Goal: Information Seeking & Learning: Learn about a topic

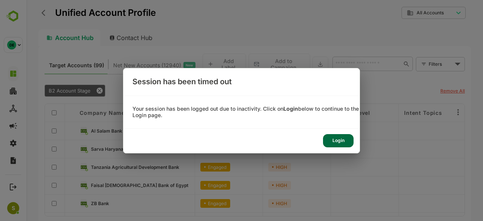
scroll to position [55, 0]
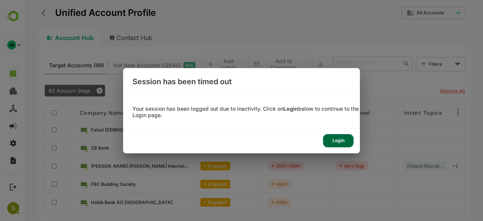
click at [337, 133] on div "Login" at bounding box center [241, 141] width 236 height 24
click at [337, 140] on div "Login" at bounding box center [338, 140] width 31 height 13
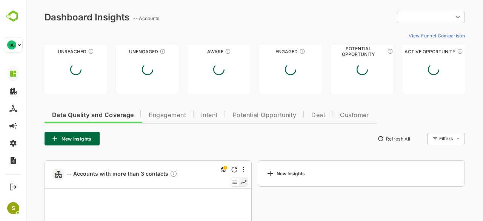
type input "**********"
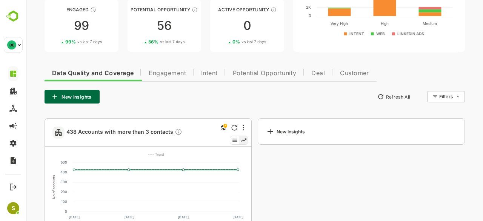
scroll to position [106, 0]
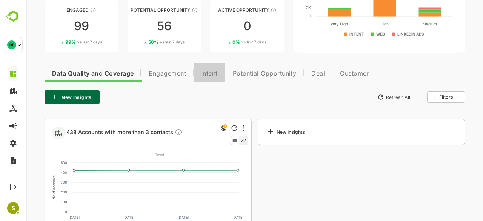
click at [211, 71] on span "Intent" at bounding box center [209, 74] width 17 height 6
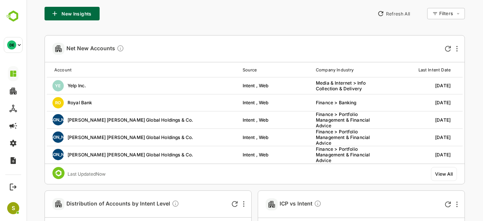
scroll to position [190, 0]
click at [443, 171] on div "View All" at bounding box center [444, 174] width 18 height 6
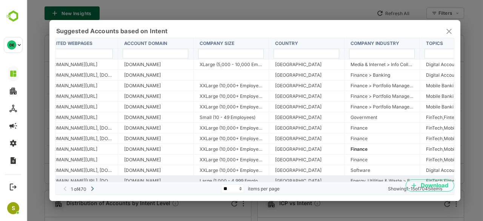
scroll to position [33, 164]
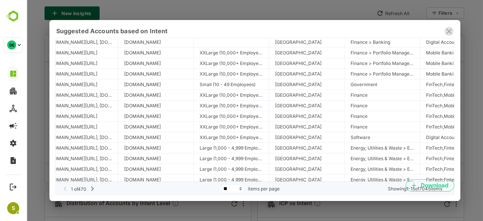
click at [450, 33] on icon "close" at bounding box center [449, 31] width 9 height 9
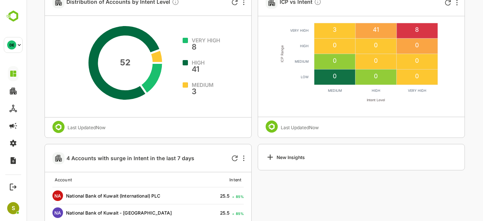
scroll to position [391, 0]
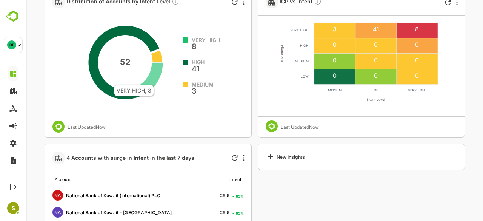
click at [154, 80] on icon at bounding box center [151, 78] width 23 height 31
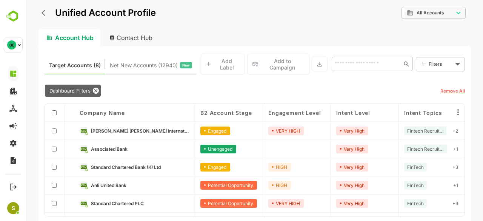
scroll to position [32, 0]
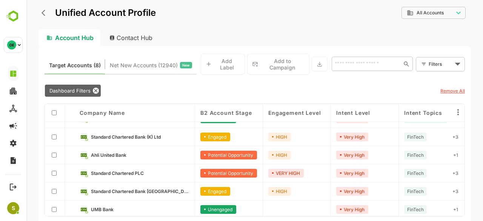
click at [142, 151] on link "Ahli United Bank" at bounding box center [140, 155] width 99 height 8
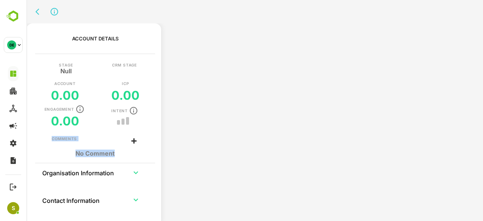
click at [142, 150] on div "Account Details Stage Null CRM Stage Account 0.00 ICP 0.00 Engagement 0.00 Inte…" at bounding box center [95, 122] width 132 height 198
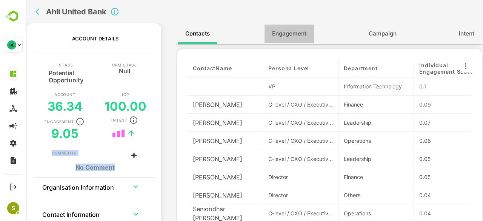
click at [298, 40] on button "Engagement" at bounding box center [289, 34] width 49 height 18
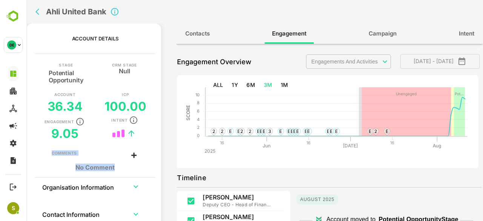
scroll to position [123, 0]
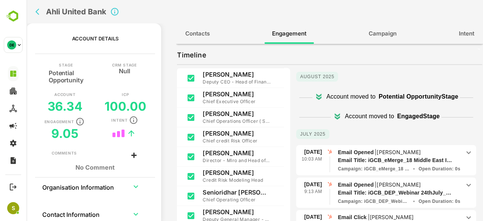
click at [381, 102] on div "Account moved to Potential Opportunity Stage" at bounding box center [386, 97] width 180 height 18
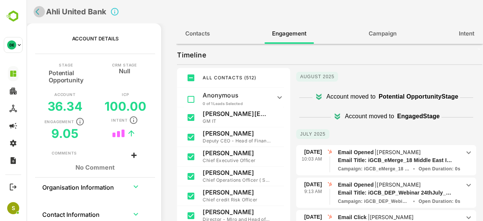
click at [35, 9] on icon "back" at bounding box center [39, 12] width 8 height 8
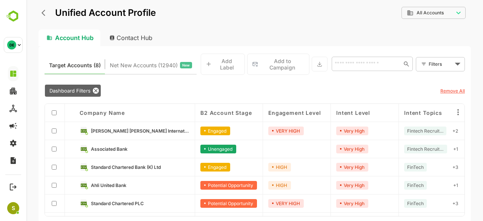
click at [237, 164] on div "Engaged" at bounding box center [229, 167] width 68 height 18
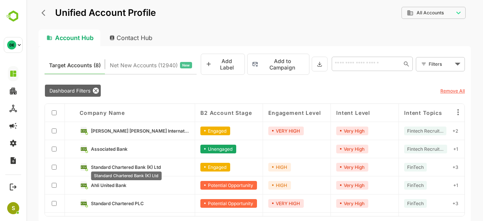
click at [150, 164] on span "Standard Chartered Bank (K) Ltd" at bounding box center [126, 167] width 70 height 6
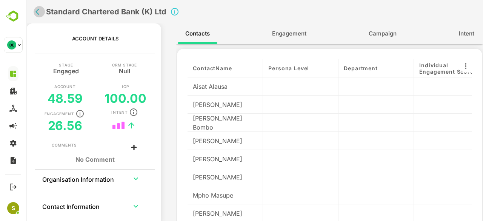
click at [37, 10] on icon "back" at bounding box center [37, 12] width 4 height 6
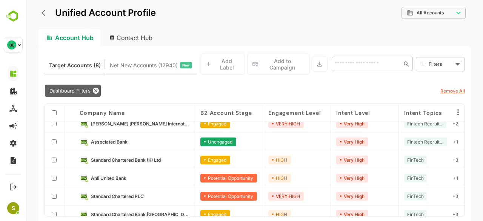
scroll to position [8, 0]
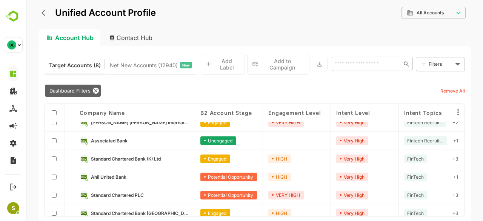
click at [172, 174] on link "Ahli United Bank" at bounding box center [140, 177] width 99 height 8
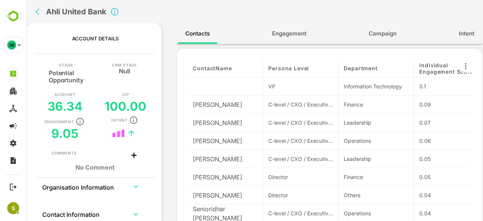
click at [279, 28] on button "Engagement" at bounding box center [289, 34] width 49 height 18
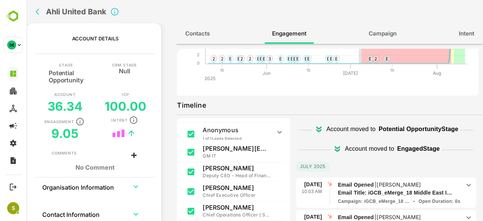
scroll to position [0, 0]
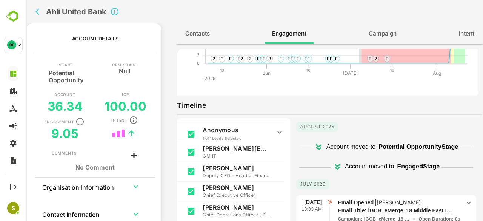
click at [317, 152] on div "Account moved to Potential Opportunity Stage" at bounding box center [386, 147] width 180 height 18
click at [370, 145] on p "Account moved to" at bounding box center [351, 146] width 49 height 9
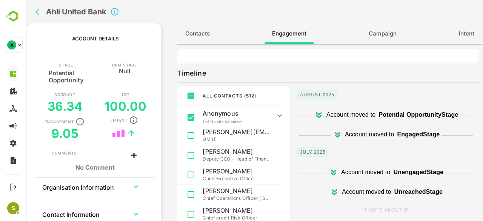
scroll to position [103, 0]
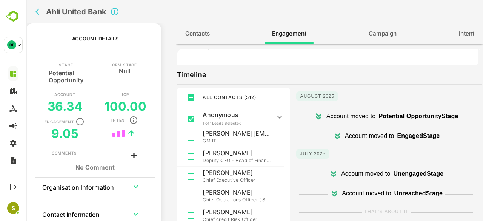
click at [316, 114] on icon at bounding box center [318, 116] width 9 height 9
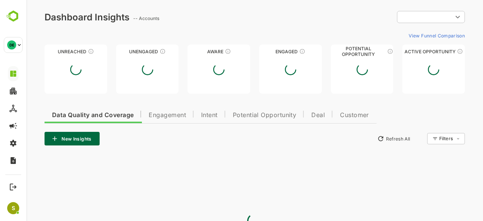
scroll to position [0, 0]
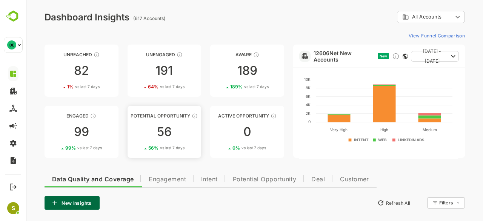
click at [183, 146] on span "vs last 7 days" at bounding box center [172, 148] width 25 height 6
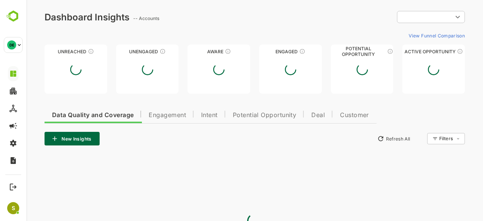
type input "**********"
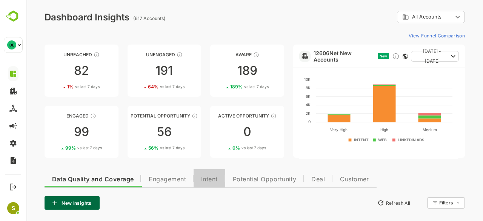
click at [214, 180] on span "Intent" at bounding box center [209, 179] width 17 height 6
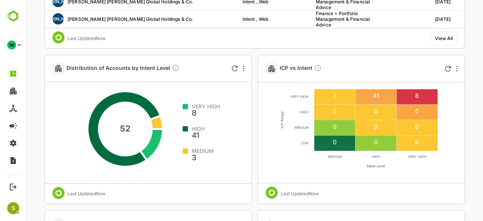
scroll to position [331, 0]
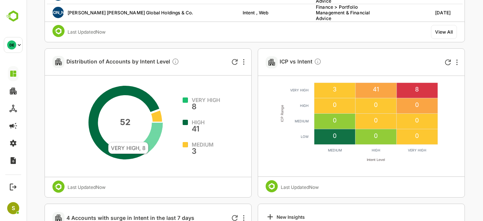
click at [148, 138] on icon at bounding box center [151, 138] width 23 height 31
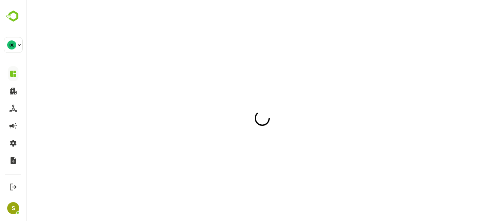
scroll to position [0, 0]
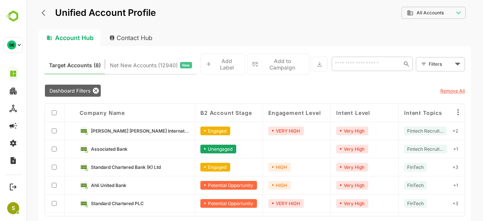
click at [153, 183] on link "Ahli United Bank" at bounding box center [140, 185] width 99 height 8
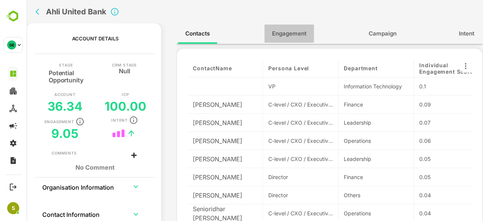
click at [294, 43] on button "Engagement" at bounding box center [289, 34] width 49 height 18
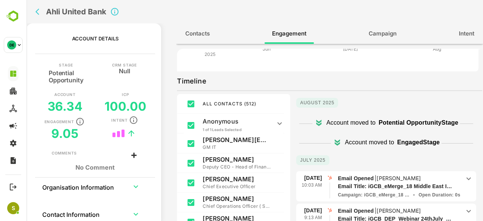
click at [33, 10] on div "Ahli United Bank" at bounding box center [167, 11] width 270 height 23
click at [38, 10] on icon "back" at bounding box center [37, 12] width 4 height 6
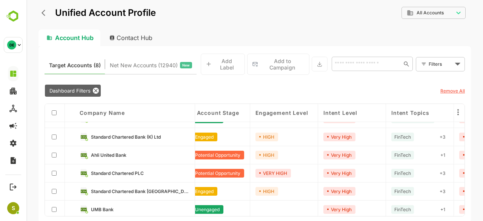
scroll to position [32, 0]
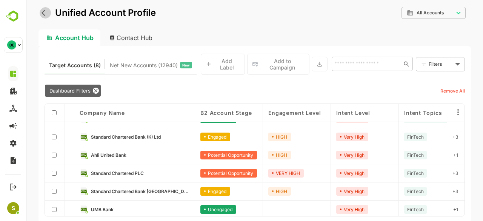
click at [44, 8] on button "back" at bounding box center [45, 12] width 11 height 11
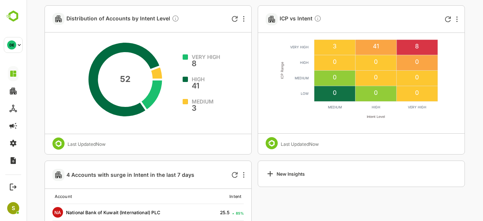
scroll to position [373, 0]
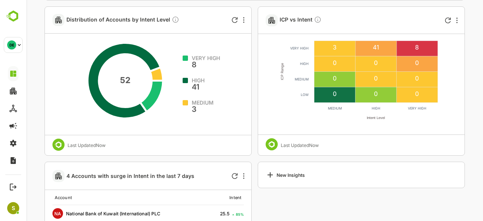
click at [195, 58] on span "VERY HIGH" at bounding box center [206, 57] width 28 height 5
click at [156, 95] on icon at bounding box center [151, 96] width 23 height 31
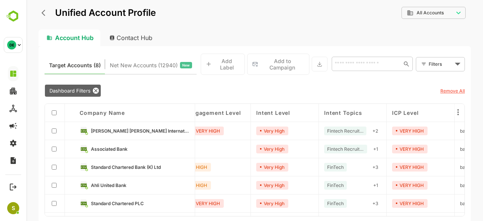
scroll to position [0, 0]
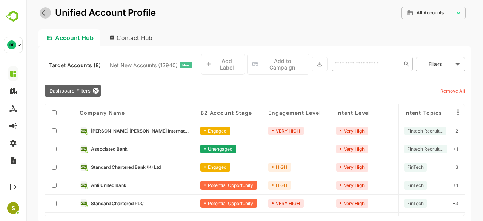
click at [42, 16] on icon "back" at bounding box center [46, 13] width 8 height 8
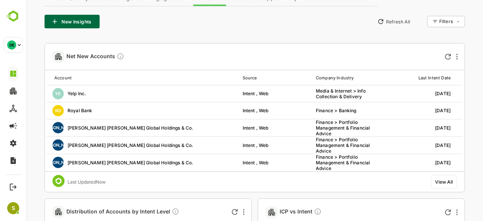
scroll to position [182, 0]
click at [447, 183] on div "View All" at bounding box center [444, 181] width 26 height 14
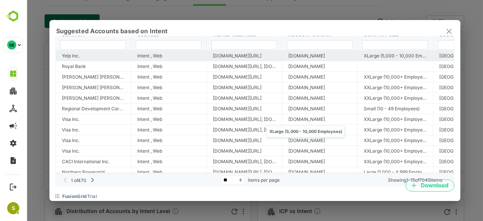
scroll to position [9, 0]
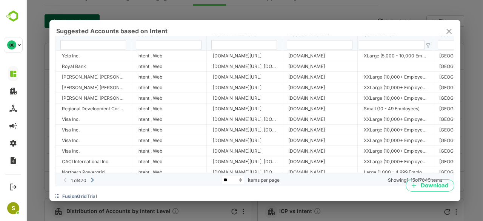
click at [449, 31] on icon "close" at bounding box center [449, 31] width 5 height 5
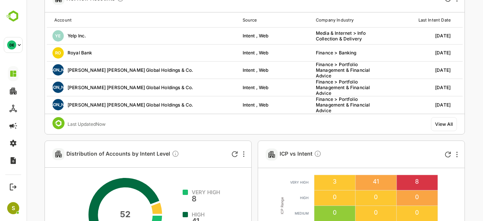
scroll to position [342, 0]
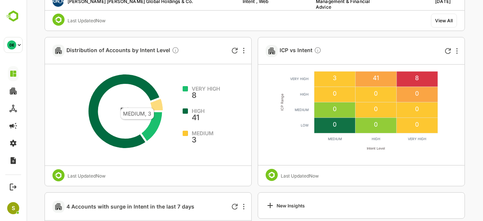
click at [154, 103] on icon at bounding box center [156, 104] width 13 height 13
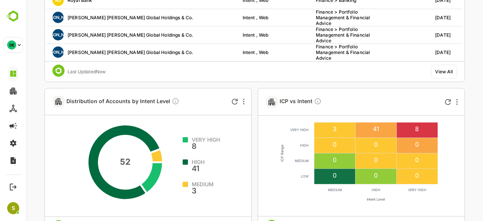
scroll to position [293, 0]
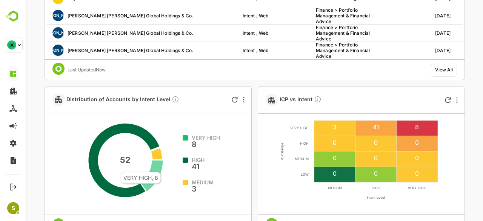
click at [160, 167] on icon at bounding box center [151, 175] width 23 height 31
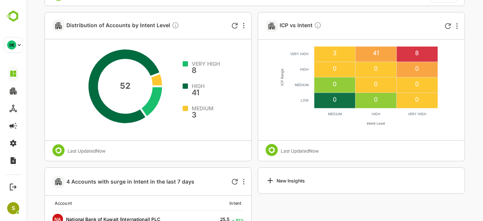
scroll to position [400, 0]
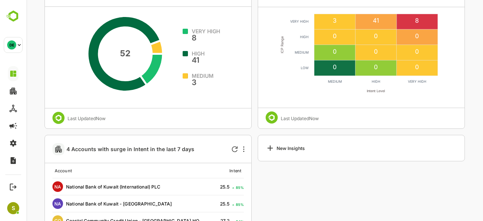
click at [184, 30] on hr at bounding box center [185, 31] width 5 height 5
click at [155, 70] on icon at bounding box center [151, 69] width 23 height 31
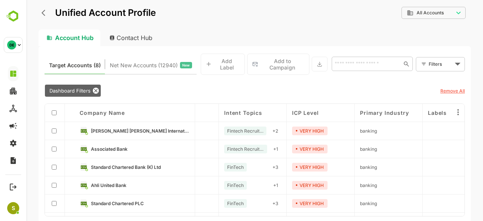
scroll to position [0, 0]
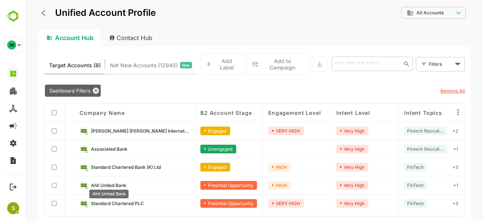
click at [108, 182] on span "Ahli United Bank" at bounding box center [108, 185] width 35 height 6
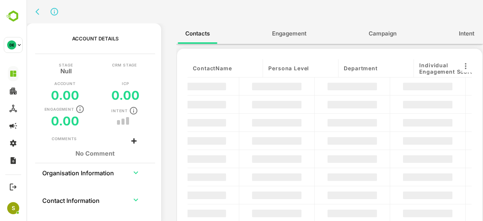
click at [108, 180] on th "Organisation Information" at bounding box center [82, 172] width 81 height 18
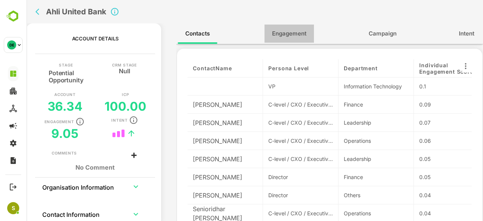
click at [292, 38] on span "Engagement" at bounding box center [289, 34] width 34 height 10
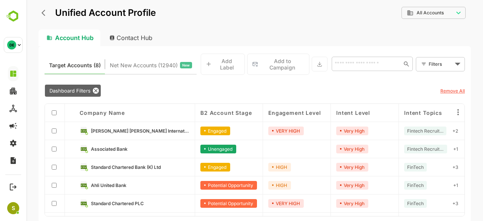
click at [156, 130] on link "Goldman Sachs International Bank" at bounding box center [140, 130] width 99 height 8
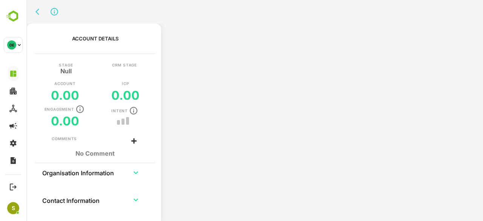
click at [156, 130] on div "Stage Null CRM Stage Account 0.00 ICP 0.00 Engagement 0.00 Intent" at bounding box center [95, 99] width 132 height 73
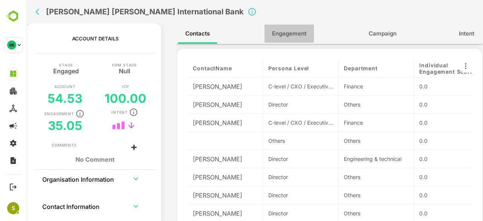
click at [299, 31] on span "Engagement" at bounding box center [289, 34] width 34 height 10
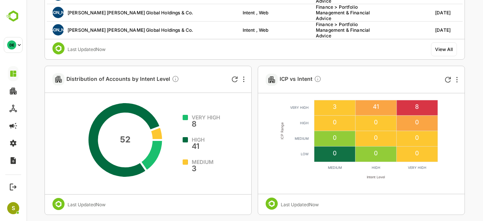
scroll to position [314, 0]
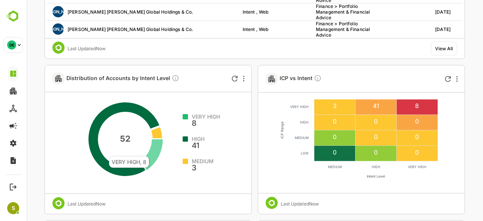
click at [149, 151] on icon at bounding box center [151, 154] width 23 height 31
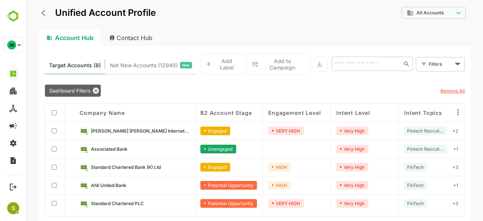
scroll to position [32, 0]
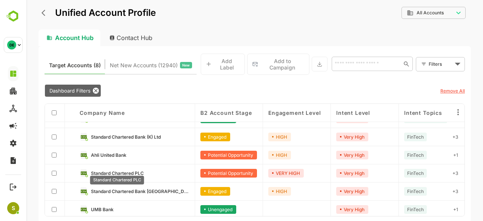
click at [138, 170] on span "Standard Chartered PLC" at bounding box center [117, 173] width 53 height 6
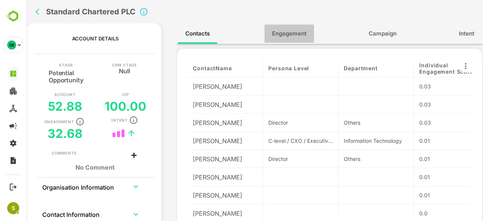
click at [314, 33] on button "Engagement" at bounding box center [289, 34] width 49 height 18
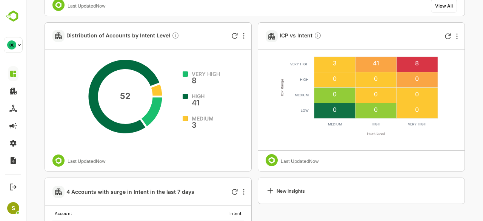
scroll to position [358, 0]
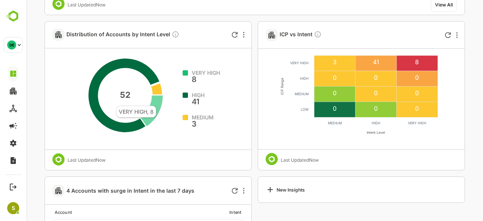
click at [156, 102] on icon at bounding box center [151, 111] width 23 height 31
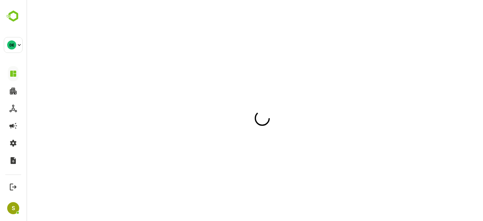
scroll to position [0, 0]
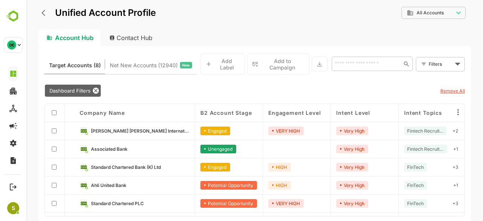
click at [147, 204] on div "Standard Chartered PLC" at bounding box center [134, 203] width 121 height 18
click at [128, 200] on span "Standard Chartered PLC" at bounding box center [117, 203] width 53 height 6
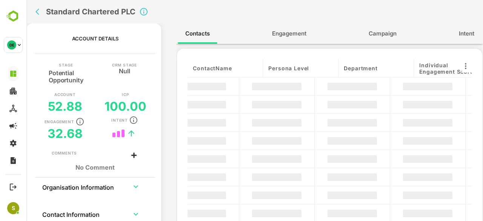
click at [128, 200] on tbody "Organisation Information Contact Information Additional Information" at bounding box center [95, 218] width 107 height 82
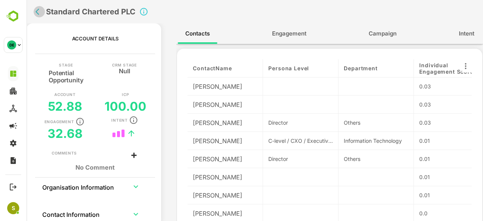
click at [41, 12] on icon "back" at bounding box center [39, 12] width 8 height 8
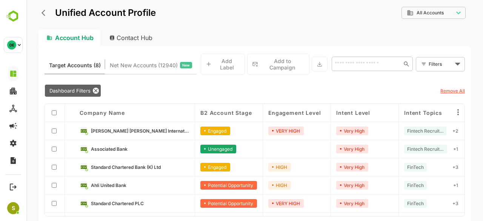
click at [146, 185] on link "Ahli United Bank" at bounding box center [140, 185] width 99 height 8
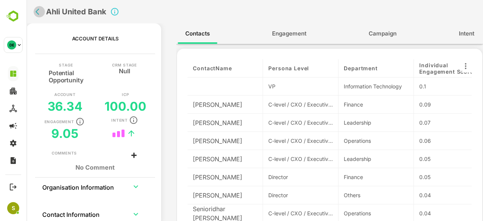
click at [41, 13] on icon "back" at bounding box center [39, 12] width 8 height 8
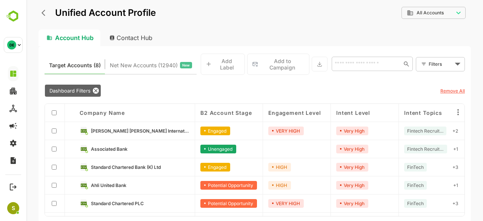
click at [165, 184] on link "Ahli United Bank" at bounding box center [140, 185] width 99 height 8
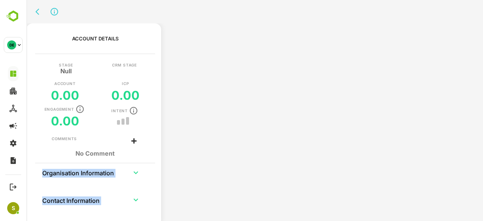
click at [165, 184] on div "Account Details Stage Null CRM Stage Account 0.00 ICP 0.00 Engagement 0.00 Inte…" at bounding box center [254, 124] width 457 height 203
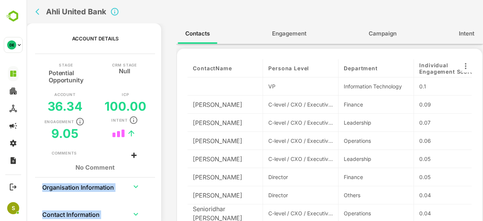
click at [288, 36] on span "Engagement" at bounding box center [289, 34] width 34 height 10
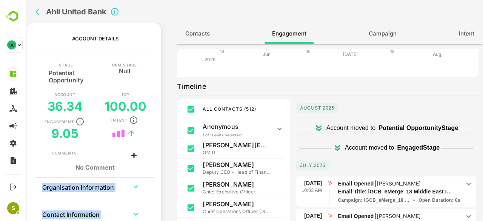
scroll to position [95, 0]
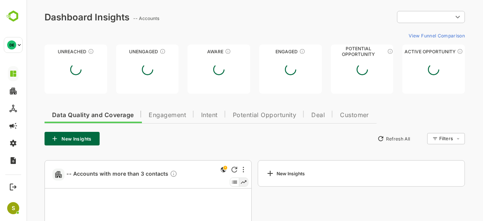
type input "**********"
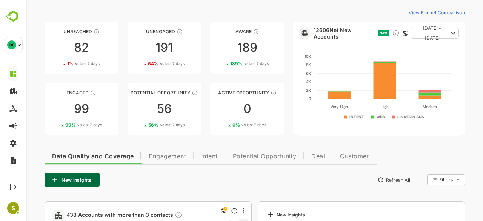
scroll to position [23, 0]
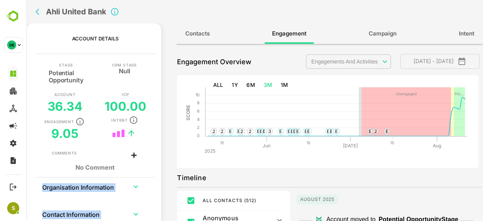
click at [35, 14] on button "back" at bounding box center [39, 11] width 11 height 11
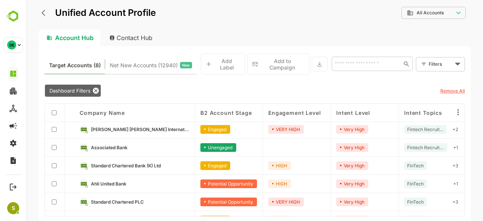
scroll to position [2, 0]
click at [158, 201] on link "Standard Chartered PLC" at bounding box center [140, 201] width 99 height 8
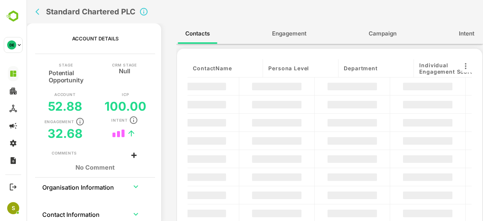
click at [158, 201] on div "Organisation Information Contact Information Additional Information" at bounding box center [95, 218] width 132 height 82
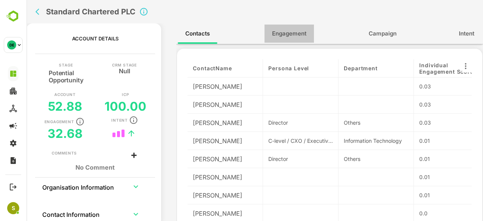
click at [281, 34] on span "Engagement" at bounding box center [289, 34] width 34 height 10
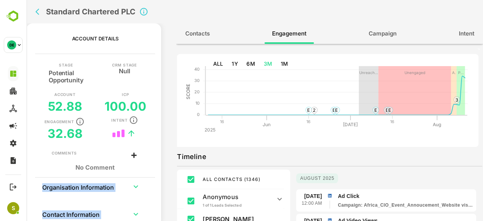
scroll to position [0, 0]
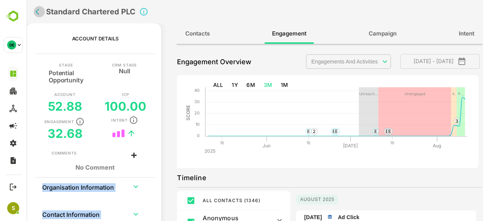
click at [39, 15] on icon "back" at bounding box center [37, 12] width 4 height 6
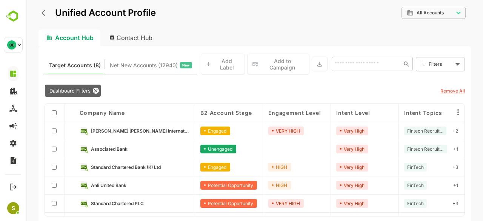
click at [149, 126] on link "Goldman Sachs International Bank" at bounding box center [140, 130] width 99 height 8
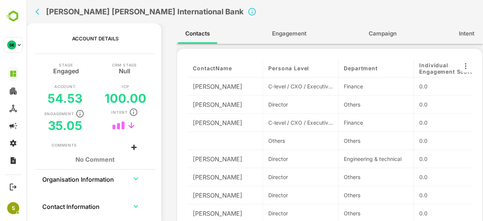
click at [291, 40] on button "Engagement" at bounding box center [289, 34] width 49 height 18
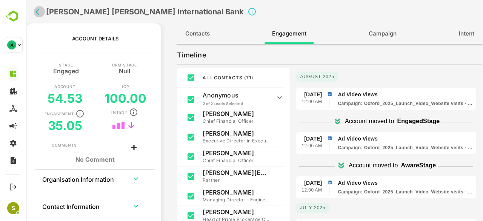
click at [36, 16] on button "back" at bounding box center [39, 11] width 11 height 11
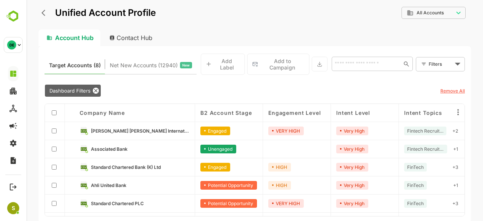
click at [128, 176] on div "Ahli United Bank" at bounding box center [134, 185] width 121 height 18
click at [131, 181] on link "Ahli United Bank" at bounding box center [140, 185] width 99 height 8
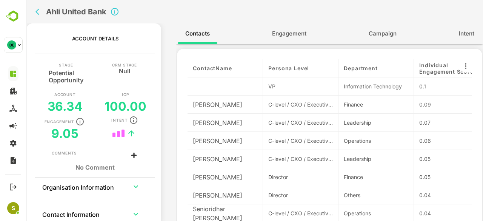
click at [131, 180] on td "collapsible table" at bounding box center [136, 186] width 26 height 18
click at [39, 12] on icon "back" at bounding box center [39, 12] width 8 height 8
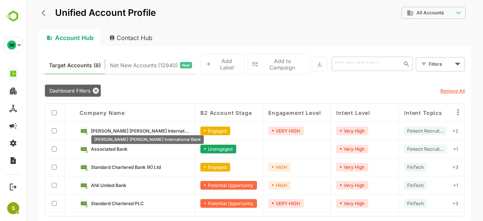
click at [135, 128] on span "Goldman Sachs International Bank" at bounding box center [140, 131] width 99 height 6
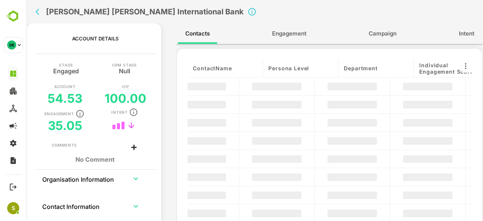
click at [135, 125] on div "Stage Engaged CRM Stage Null Account 54.53 ICP 100.00 Engagement 35.05 Intent" at bounding box center [95, 102] width 132 height 79
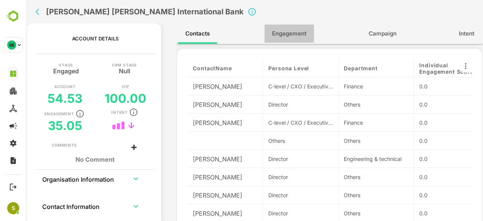
click at [291, 42] on button "Engagement" at bounding box center [289, 34] width 49 height 18
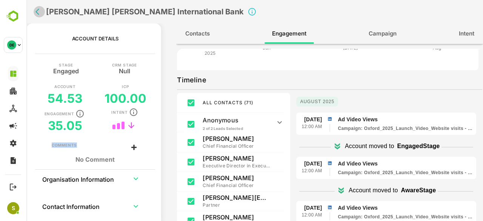
click at [35, 10] on button "back" at bounding box center [39, 11] width 11 height 11
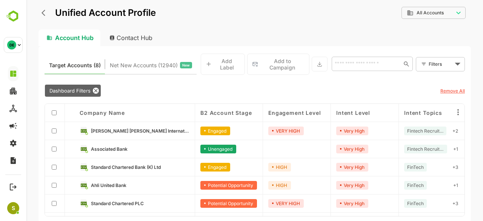
click at [174, 126] on link "Goldman Sachs International Bank" at bounding box center [140, 130] width 99 height 8
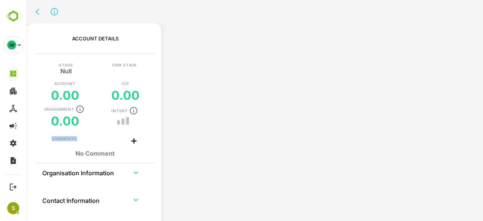
click at [174, 125] on div "Account Details Stage Null CRM Stage Account 0.00 ICP 0.00 Engagement 0.00 Inte…" at bounding box center [254, 124] width 457 height 203
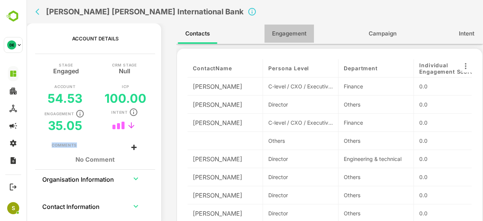
click at [300, 37] on span "Engagement" at bounding box center [289, 34] width 34 height 10
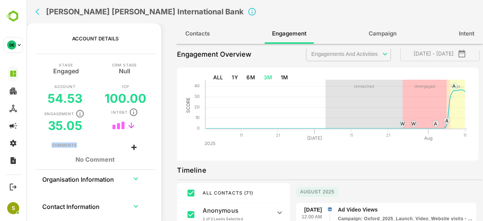
scroll to position [5, 0]
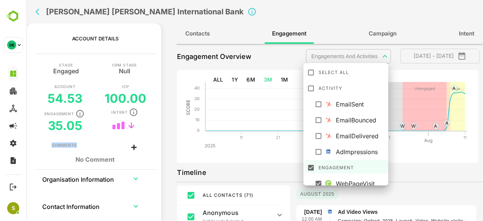
click at [365, 58] on body "**********" at bounding box center [254, 110] width 457 height 221
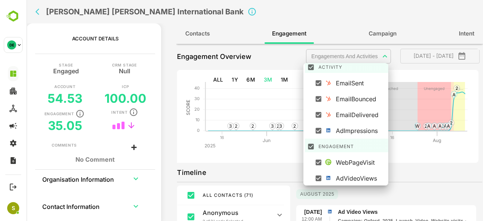
click at [248, 153] on div at bounding box center [254, 110] width 457 height 221
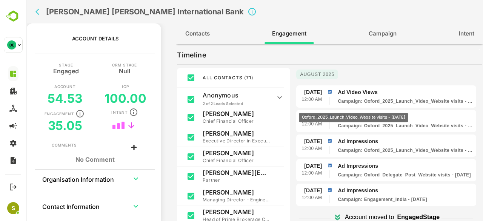
scroll to position [0, 0]
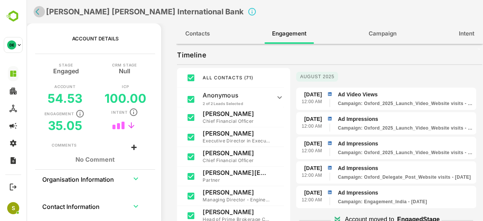
click at [42, 14] on icon "back" at bounding box center [39, 12] width 8 height 8
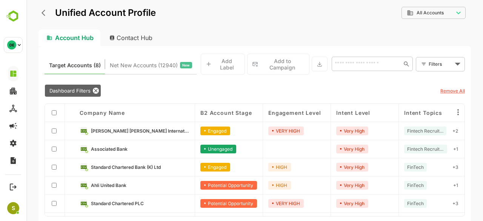
click at [132, 184] on link "Ahli United Bank" at bounding box center [140, 185] width 99 height 8
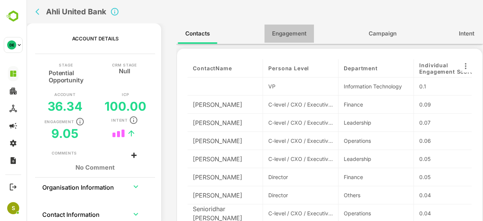
click at [291, 43] on button "Engagement" at bounding box center [289, 34] width 49 height 18
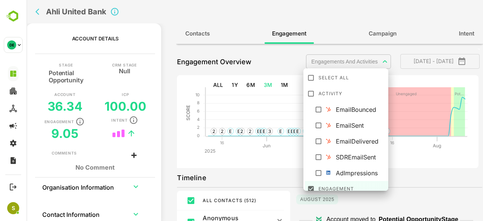
click at [371, 56] on body "**********" at bounding box center [254, 110] width 457 height 221
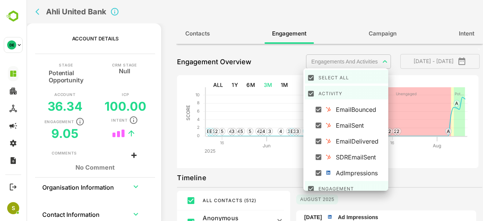
scroll to position [53, 0]
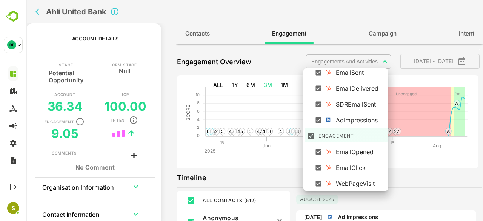
click at [410, 177] on div at bounding box center [254, 110] width 457 height 221
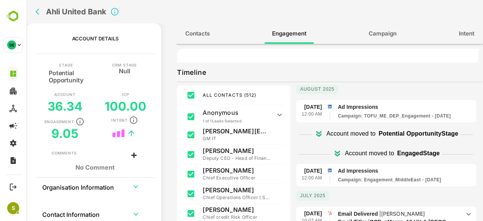
scroll to position [0, 0]
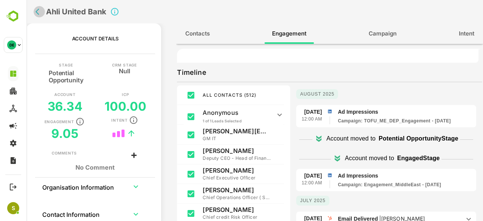
click at [40, 9] on icon "back" at bounding box center [39, 12] width 8 height 8
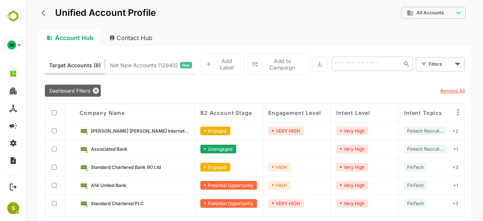
click at [165, 181] on link "Ahli United Bank" at bounding box center [140, 185] width 99 height 8
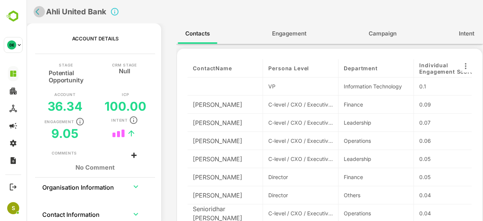
click at [40, 10] on icon "back" at bounding box center [39, 12] width 8 height 8
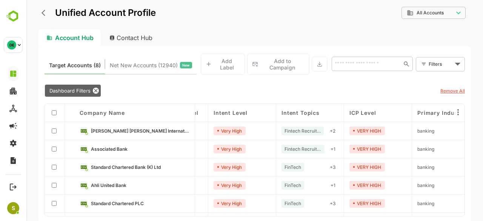
scroll to position [0, 122]
click at [167, 128] on link "Goldman Sachs International Bank" at bounding box center [140, 130] width 99 height 8
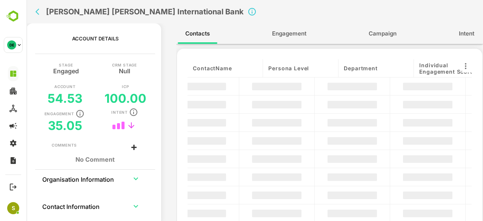
click at [167, 128] on div "Account Details Stage Engaged CRM Stage Null Account 54.53 ICP 100.00 Engagemen…" at bounding box center [254, 124] width 457 height 203
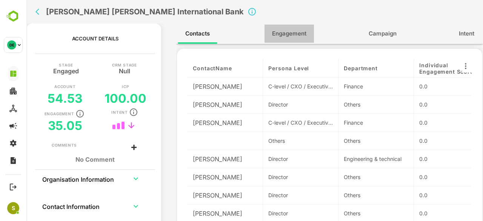
click at [285, 37] on span "Engagement" at bounding box center [289, 34] width 34 height 10
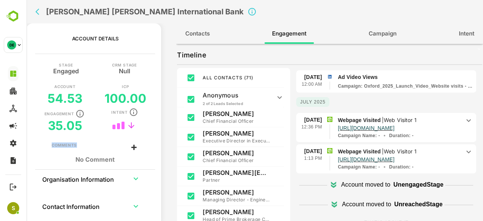
scroll to position [0, 0]
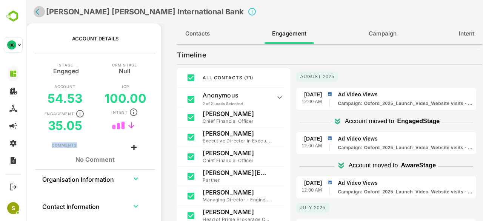
click at [39, 13] on icon "back" at bounding box center [39, 12] width 8 height 8
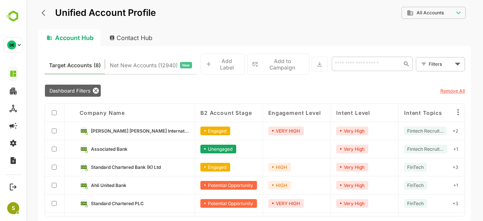
click at [119, 186] on div "Ahli United Bank" at bounding box center [134, 185] width 121 height 18
click at [97, 89] on icon at bounding box center [96, 91] width 6 height 6
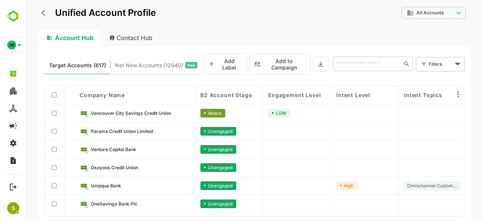
click at [42, 18] on div "Unified Account Profile" at bounding box center [97, 13] width 117 height 14
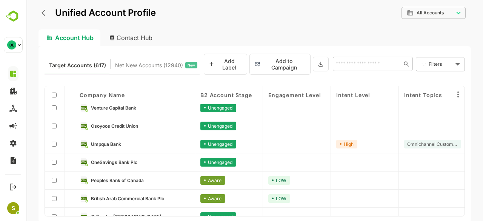
scroll to position [34, 0]
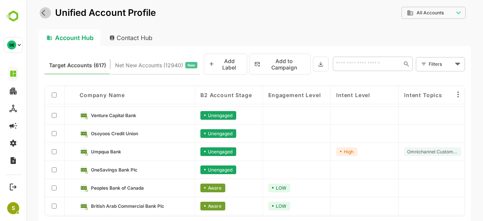
click at [46, 11] on icon "back" at bounding box center [46, 13] width 8 height 8
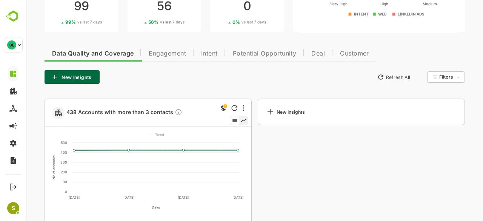
scroll to position [126, 0]
click at [210, 59] on button "Intent" at bounding box center [210, 52] width 32 height 18
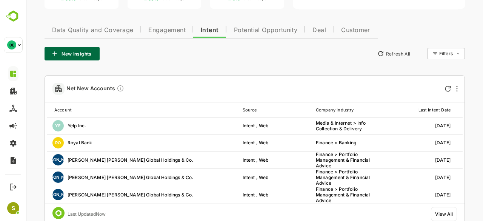
scroll to position [149, 0]
click at [318, 34] on button "Deal" at bounding box center [319, 29] width 29 height 18
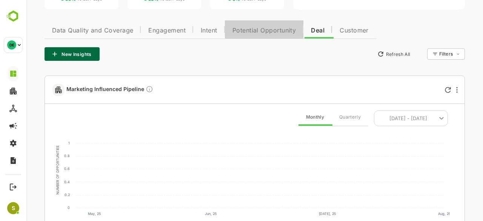
click at [270, 32] on span "Potential Opportunity" at bounding box center [265, 31] width 64 height 6
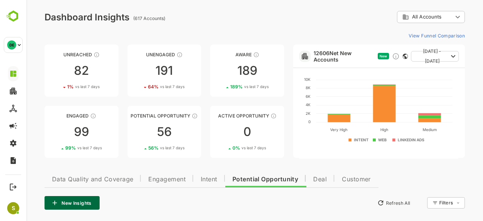
scroll to position [42, 0]
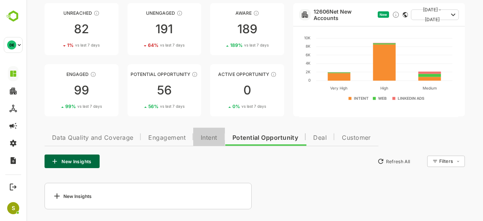
click at [211, 138] on span "Intent" at bounding box center [209, 138] width 17 height 6
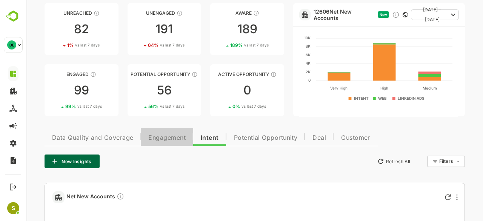
click at [174, 139] on span "Engagement" at bounding box center [166, 138] width 37 height 6
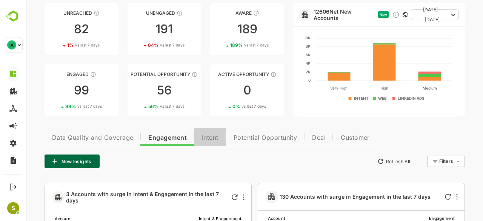
click at [216, 133] on button "Intent" at bounding box center [210, 137] width 32 height 18
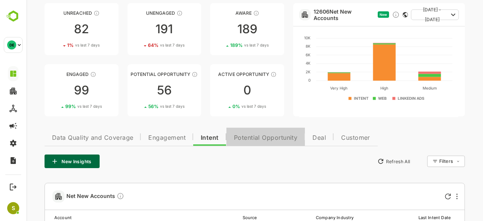
click at [273, 142] on button "Potential Opportunity" at bounding box center [266, 137] width 79 height 18
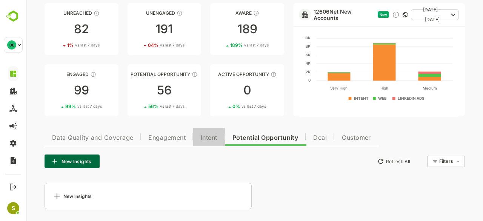
click at [215, 135] on span "Intent" at bounding box center [209, 138] width 17 height 6
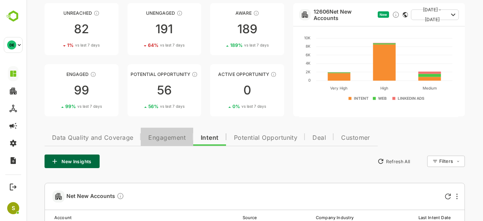
click at [162, 136] on span "Engagement" at bounding box center [166, 138] width 37 height 6
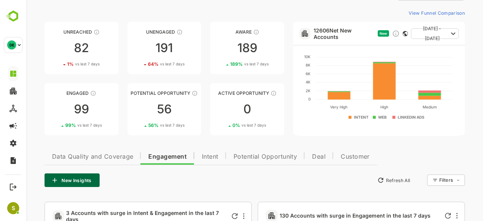
scroll to position [0, 0]
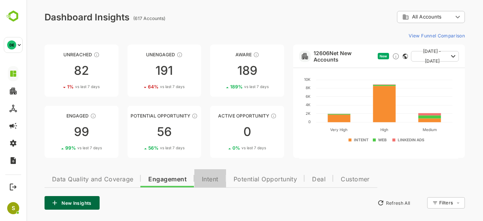
click at [219, 180] on button "Intent" at bounding box center [210, 178] width 32 height 18
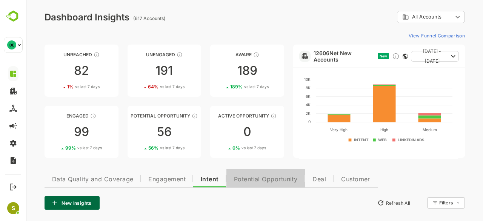
click at [267, 179] on span "Potential Opportunity" at bounding box center [266, 179] width 64 height 6
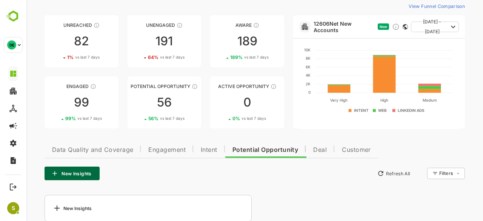
scroll to position [42, 0]
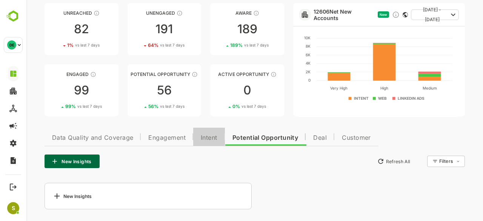
click at [208, 139] on span "Intent" at bounding box center [209, 138] width 17 height 6
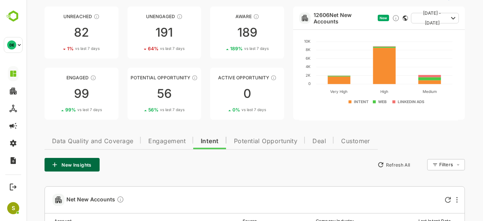
scroll to position [38, 0]
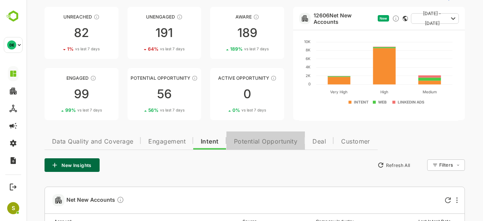
click at [248, 146] on button "Potential Opportunity" at bounding box center [266, 140] width 79 height 18
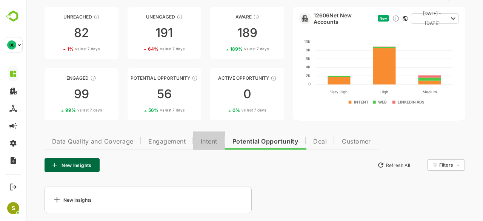
click at [220, 141] on button "Intent" at bounding box center [209, 140] width 32 height 18
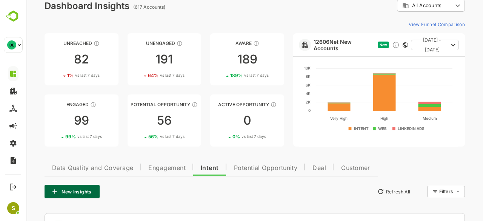
scroll to position [5, 0]
